Goal: Transaction & Acquisition: Purchase product/service

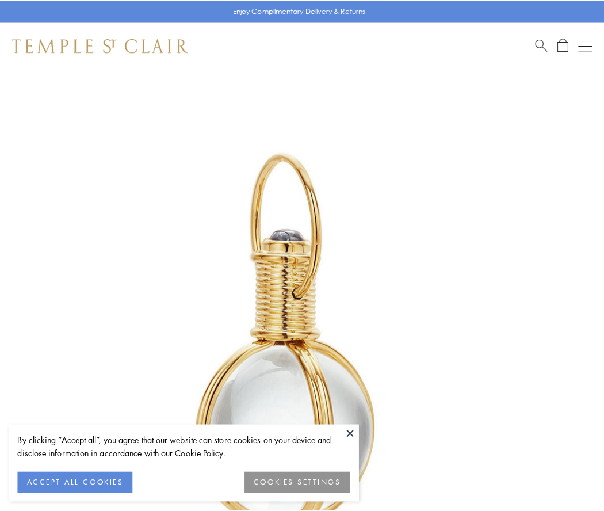
scroll to position [300, 0]
